Goal: Information Seeking & Learning: Learn about a topic

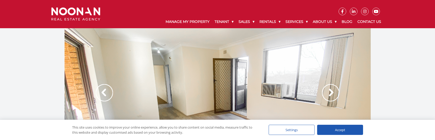
scroll to position [25, 0]
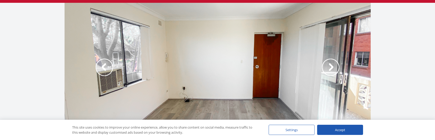
click at [103, 65] on img at bounding box center [104, 67] width 17 height 17
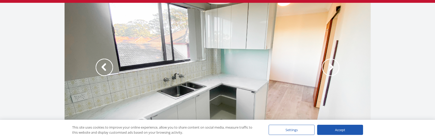
click at [103, 65] on img at bounding box center [104, 67] width 17 height 17
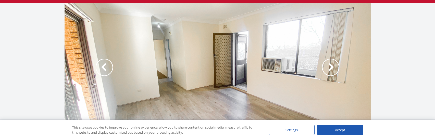
click at [283, 70] on div at bounding box center [218, 73] width 306 height 140
click at [328, 67] on img at bounding box center [330, 67] width 17 height 17
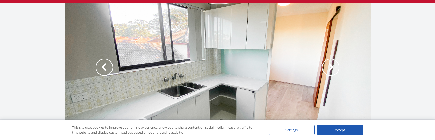
click at [111, 73] on img at bounding box center [104, 67] width 17 height 17
click at [335, 65] on img at bounding box center [330, 67] width 17 height 17
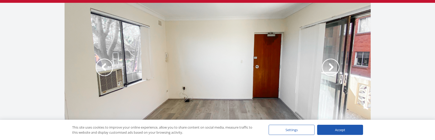
click at [335, 65] on img at bounding box center [330, 67] width 17 height 17
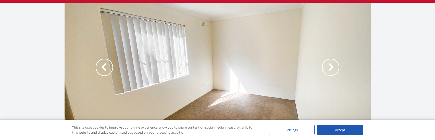
click at [103, 67] on img at bounding box center [104, 67] width 17 height 17
click at [338, 69] on img at bounding box center [330, 67] width 17 height 17
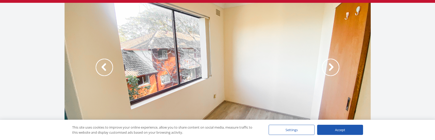
click at [333, 68] on img at bounding box center [330, 67] width 17 height 17
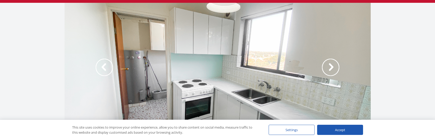
click at [99, 62] on img at bounding box center [104, 67] width 17 height 17
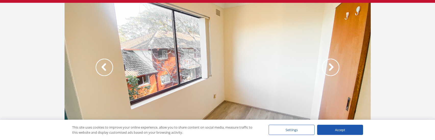
click at [103, 63] on img at bounding box center [104, 67] width 17 height 17
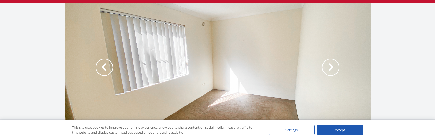
click at [339, 63] on img at bounding box center [330, 67] width 17 height 17
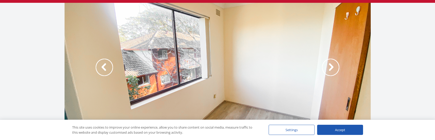
click at [102, 67] on img at bounding box center [104, 67] width 17 height 17
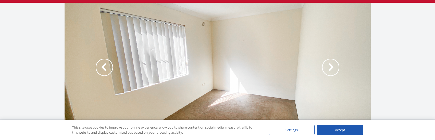
click at [107, 66] on img at bounding box center [104, 67] width 17 height 17
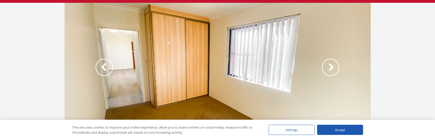
click at [337, 67] on img at bounding box center [330, 67] width 17 height 17
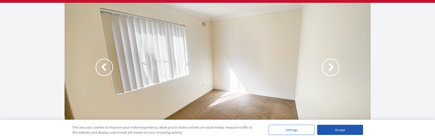
click at [105, 63] on img at bounding box center [104, 67] width 17 height 17
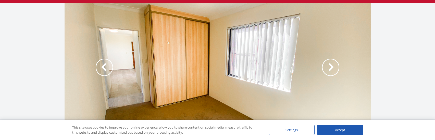
click at [333, 67] on img at bounding box center [330, 67] width 17 height 17
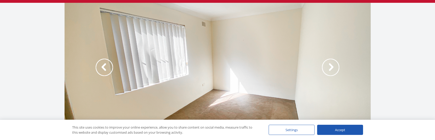
click at [333, 67] on img at bounding box center [330, 67] width 17 height 17
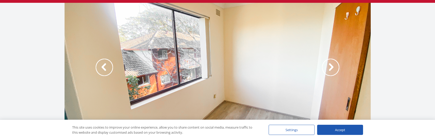
click at [333, 67] on img at bounding box center [330, 67] width 17 height 17
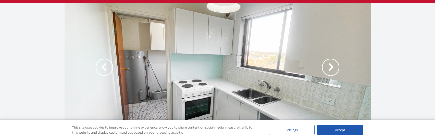
click at [333, 67] on img at bounding box center [330, 67] width 17 height 17
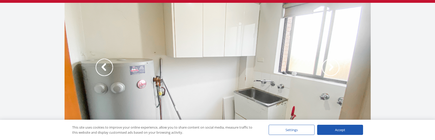
scroll to position [0, 0]
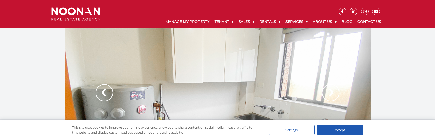
click at [331, 92] on img at bounding box center [330, 92] width 17 height 17
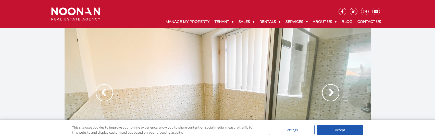
click at [109, 93] on img at bounding box center [104, 92] width 17 height 17
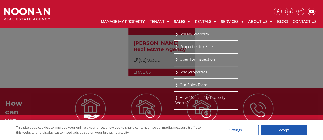
scroll to position [813, 0]
